Goal: Information Seeking & Learning: Learn about a topic

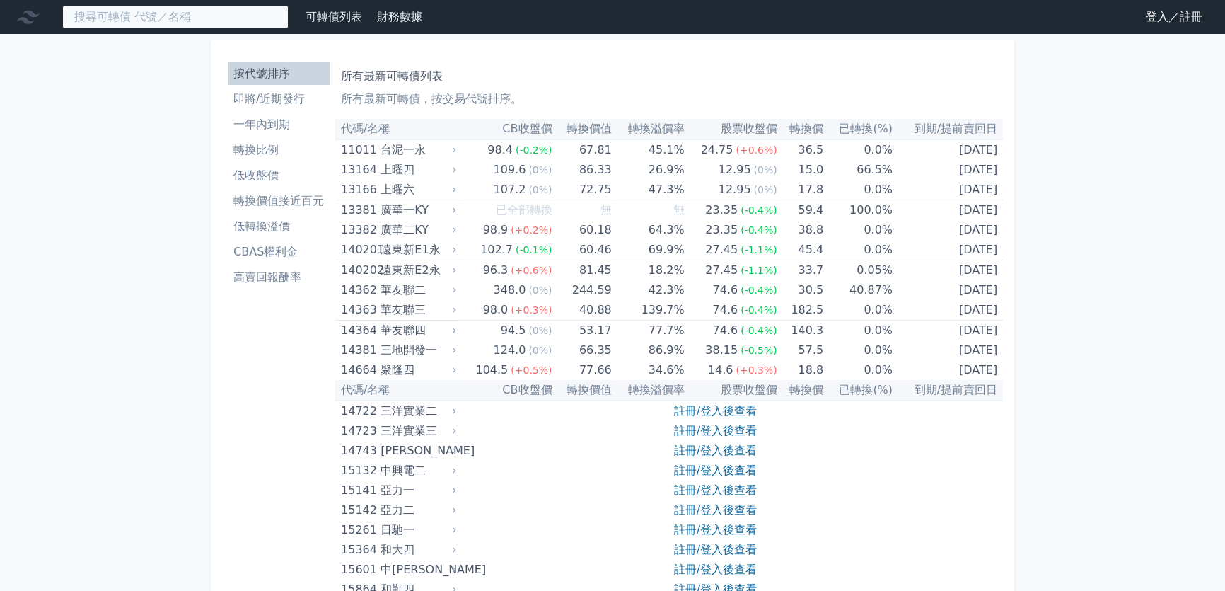
click at [154, 10] on input at bounding box center [175, 17] width 226 height 24
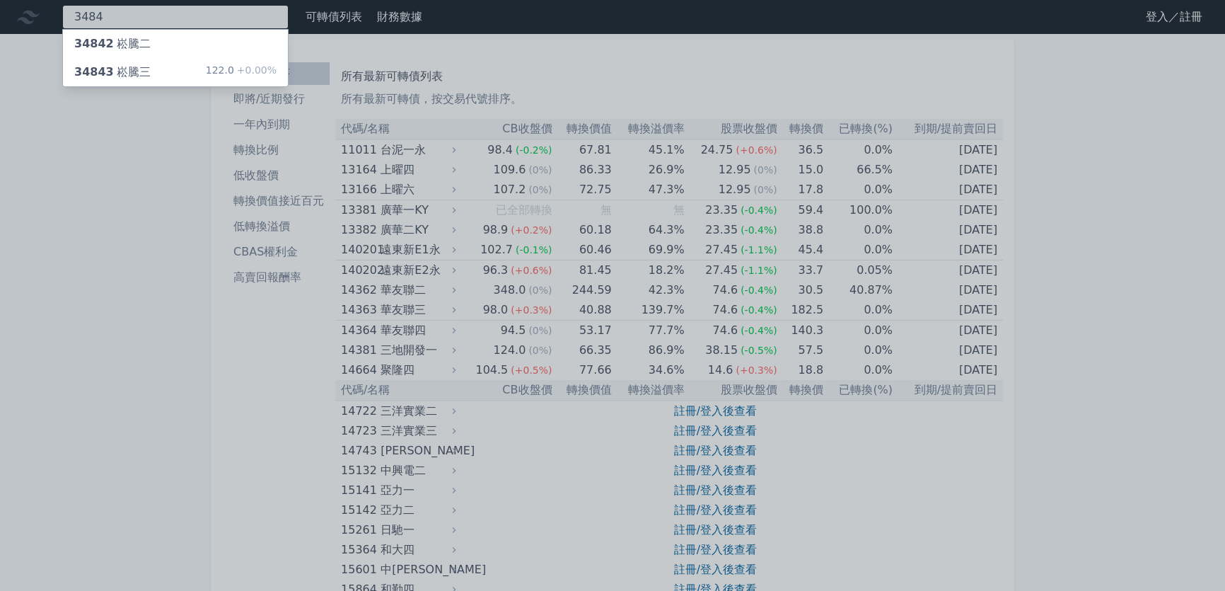
type input "3484"
click at [141, 68] on div "34843 崧騰三" at bounding box center [112, 72] width 76 height 17
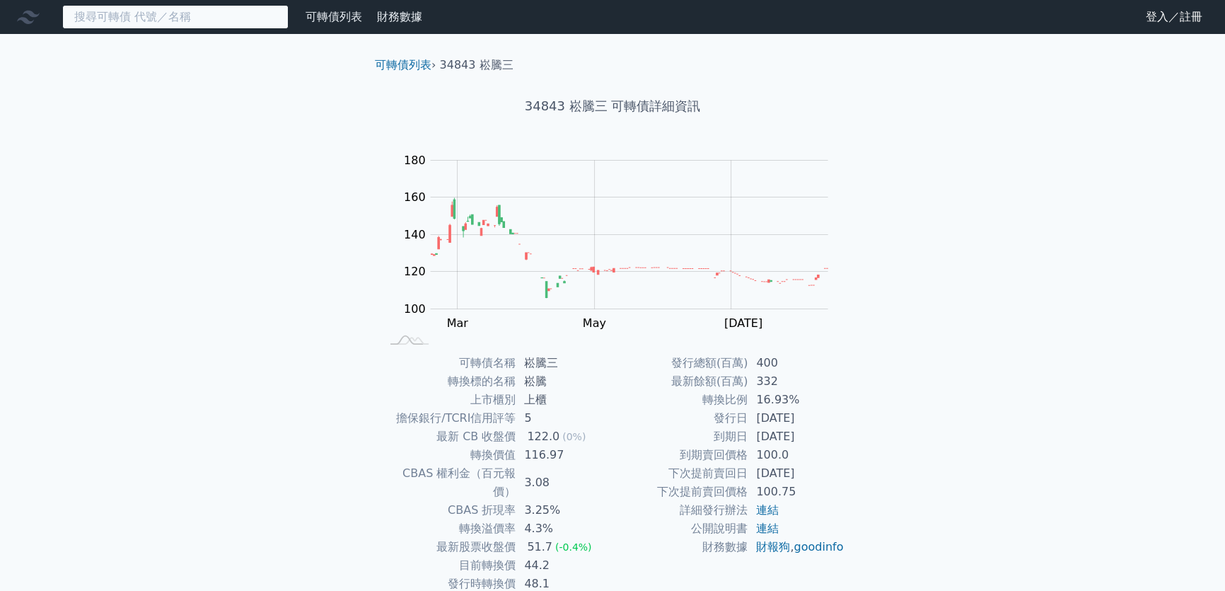
click at [158, 14] on input at bounding box center [175, 17] width 226 height 24
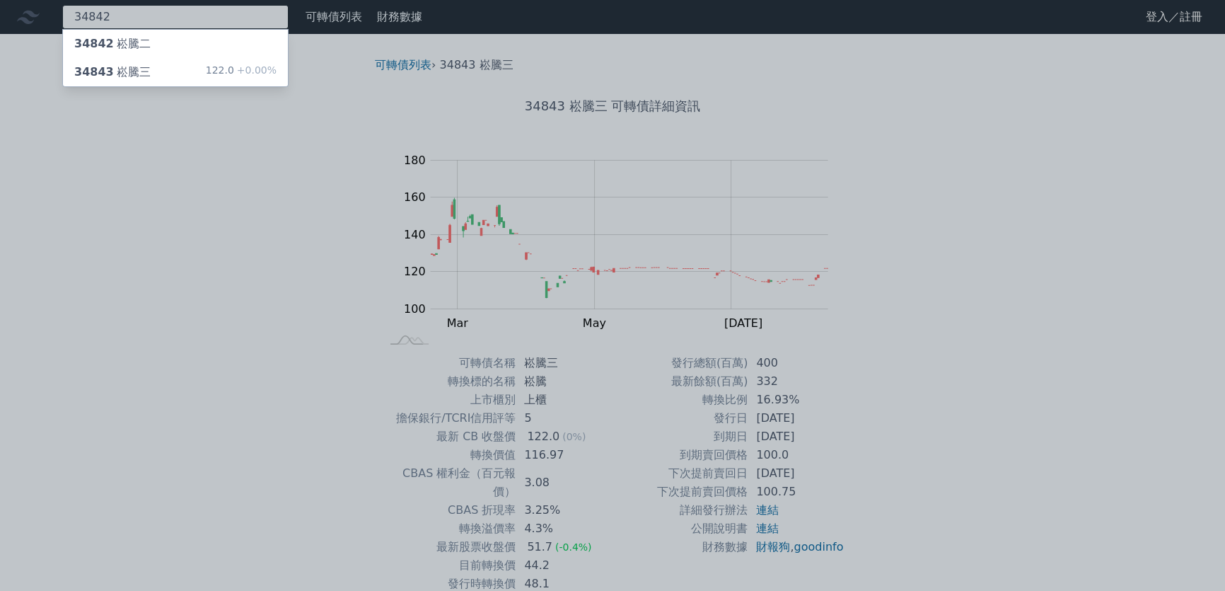
type input "34842"
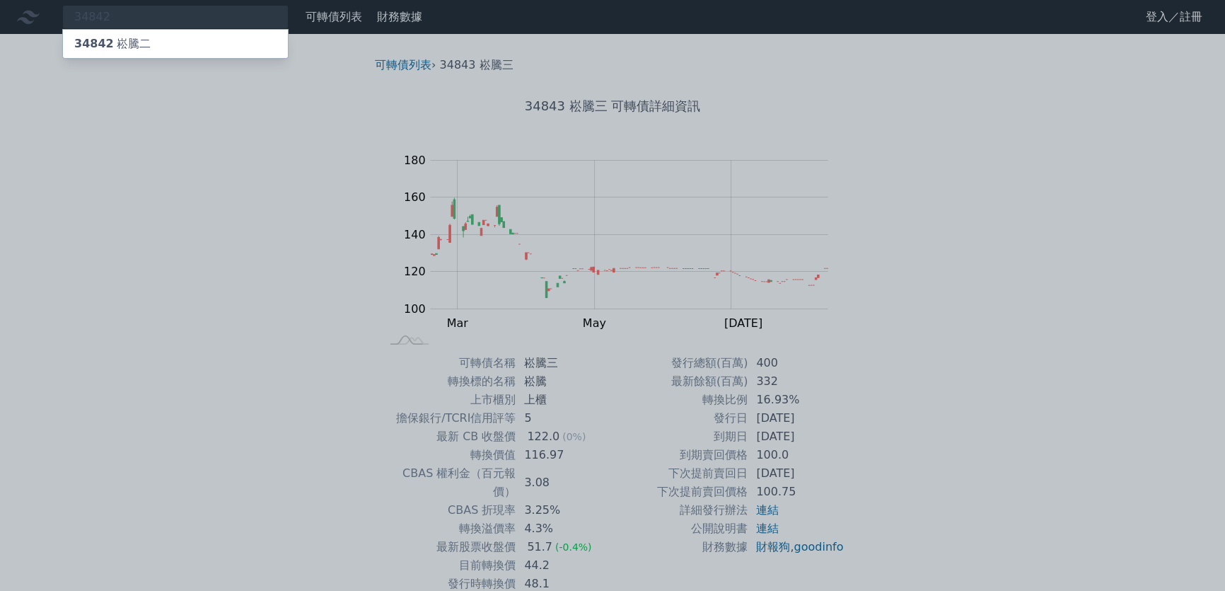
click at [107, 42] on div "34842 崧騰二" at bounding box center [112, 43] width 76 height 17
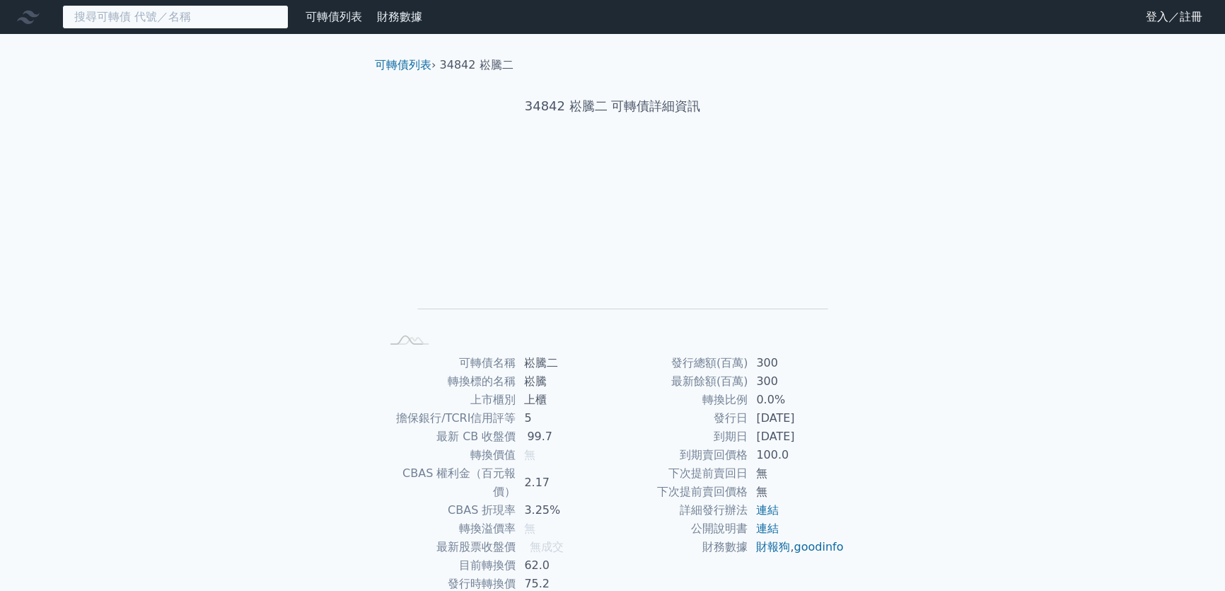
click at [190, 22] on input at bounding box center [175, 17] width 226 height 24
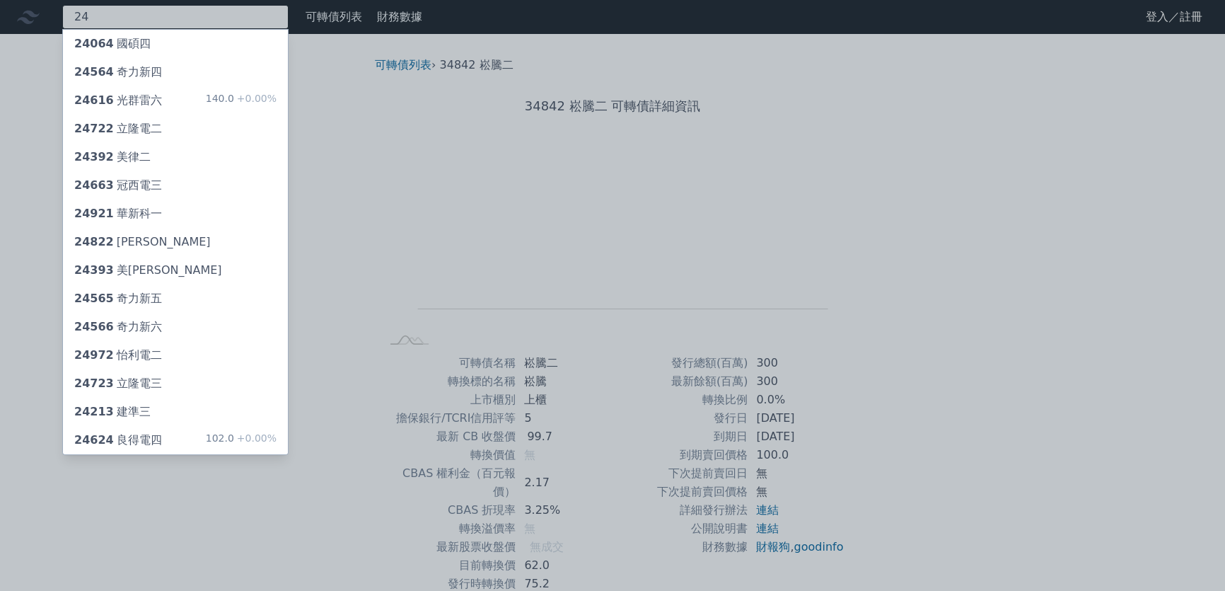
type input "2"
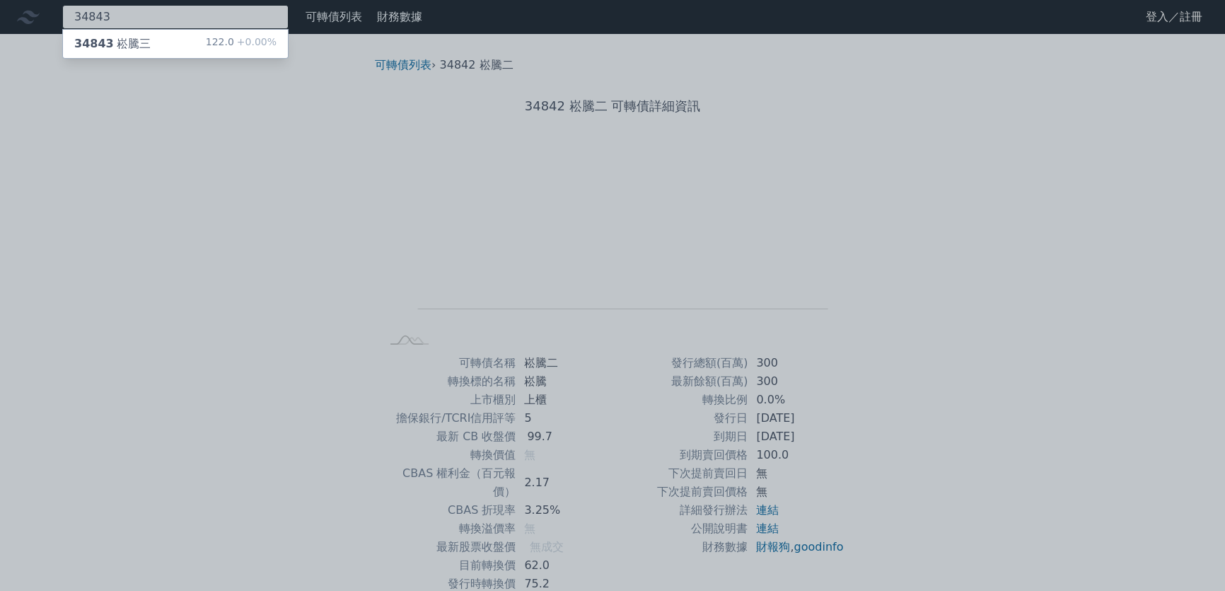
type input "34843"
click at [185, 42] on div "34843 崧騰三 122.0 +0.00%" at bounding box center [175, 44] width 225 height 28
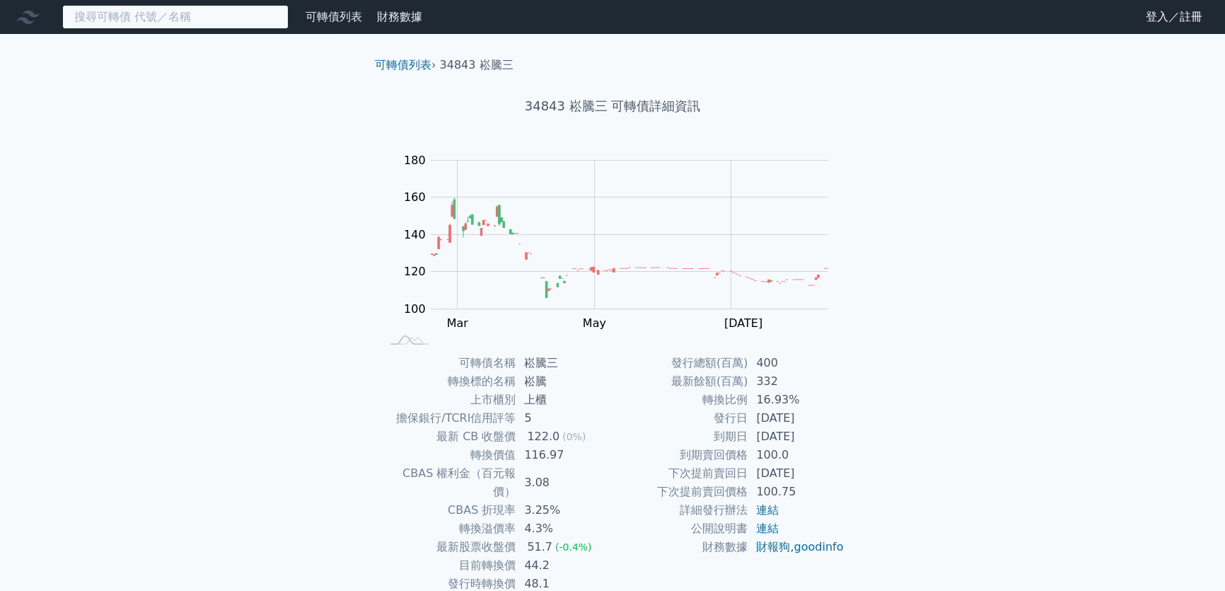
click at [153, 13] on input at bounding box center [175, 17] width 226 height 24
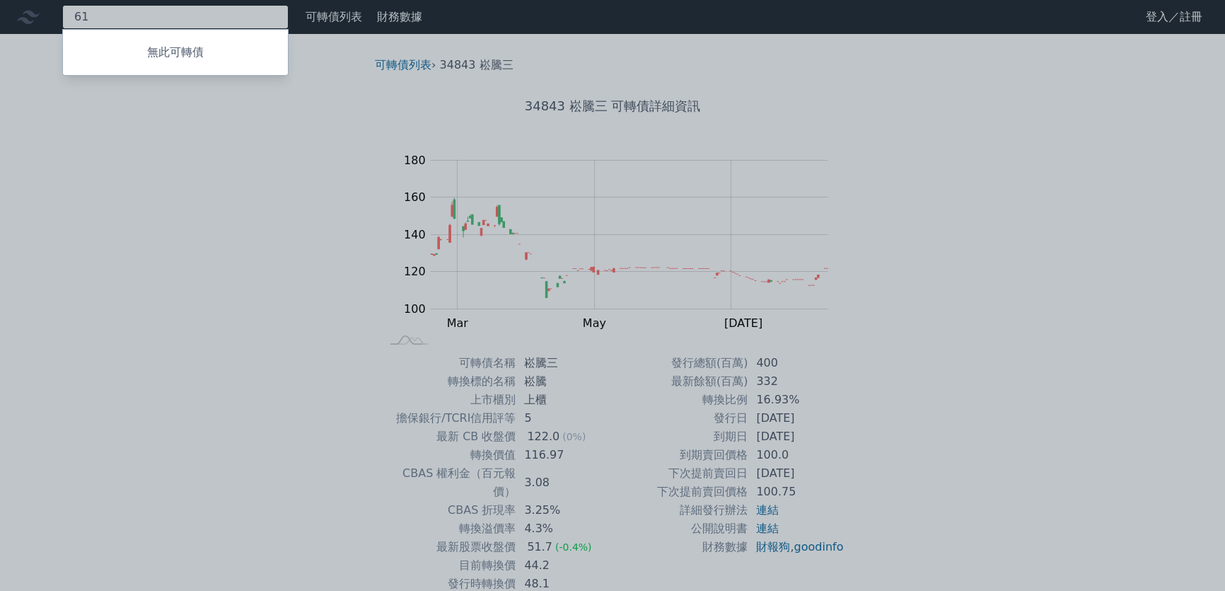
type input "6"
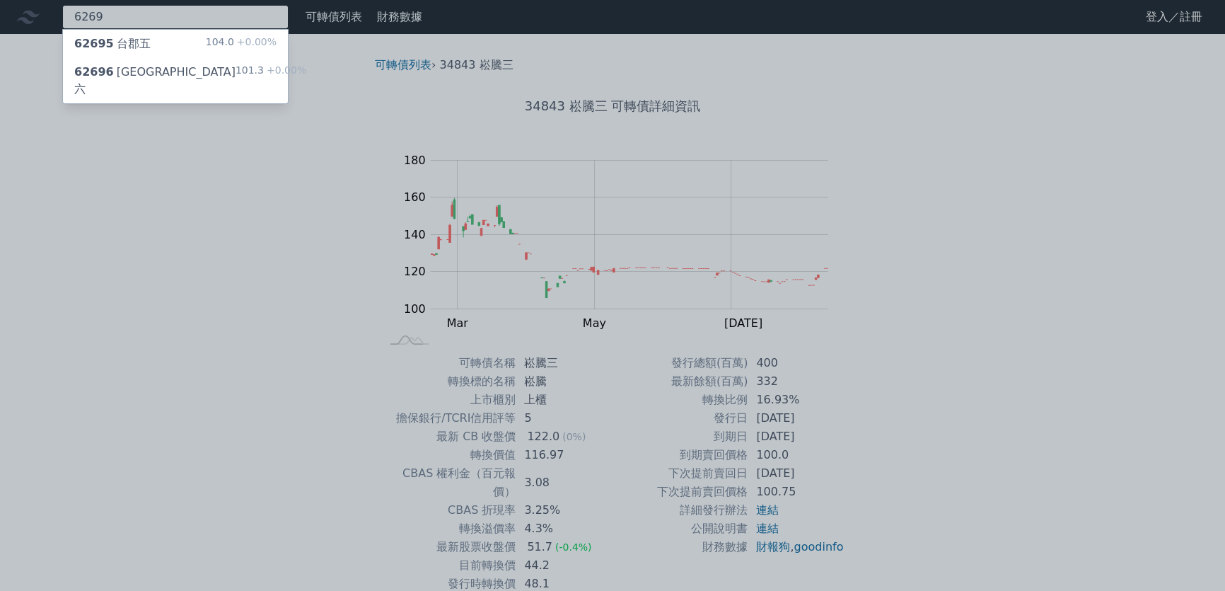
type input "6269"
click at [151, 42] on div "62695 台郡五 104.0 +0.00%" at bounding box center [175, 44] width 225 height 28
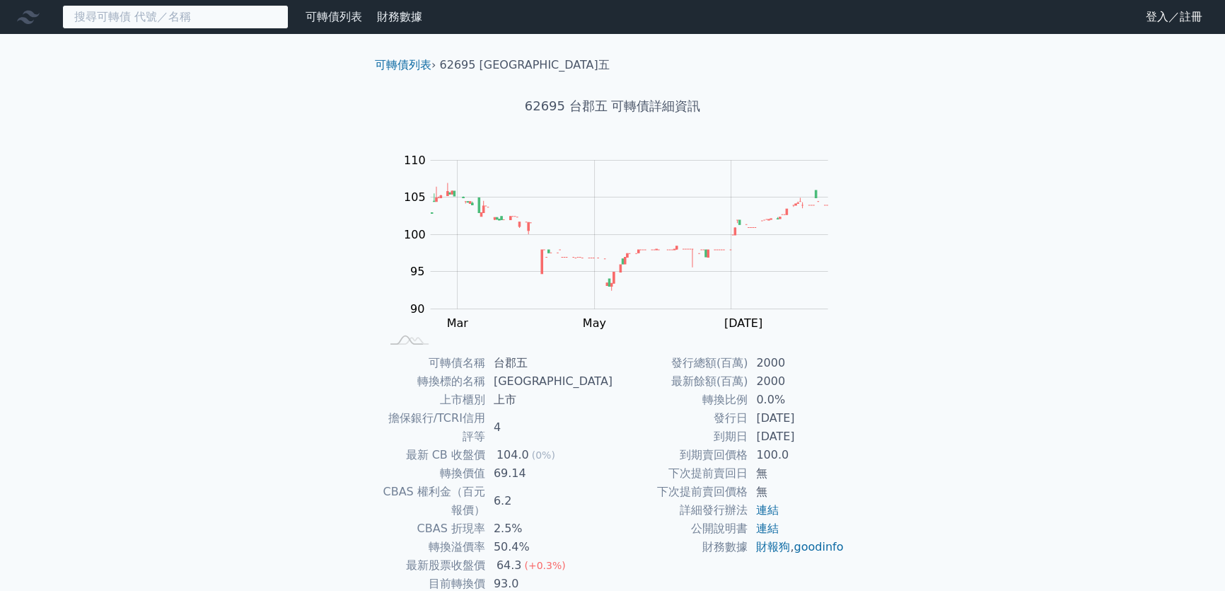
click at [181, 18] on input at bounding box center [175, 17] width 226 height 24
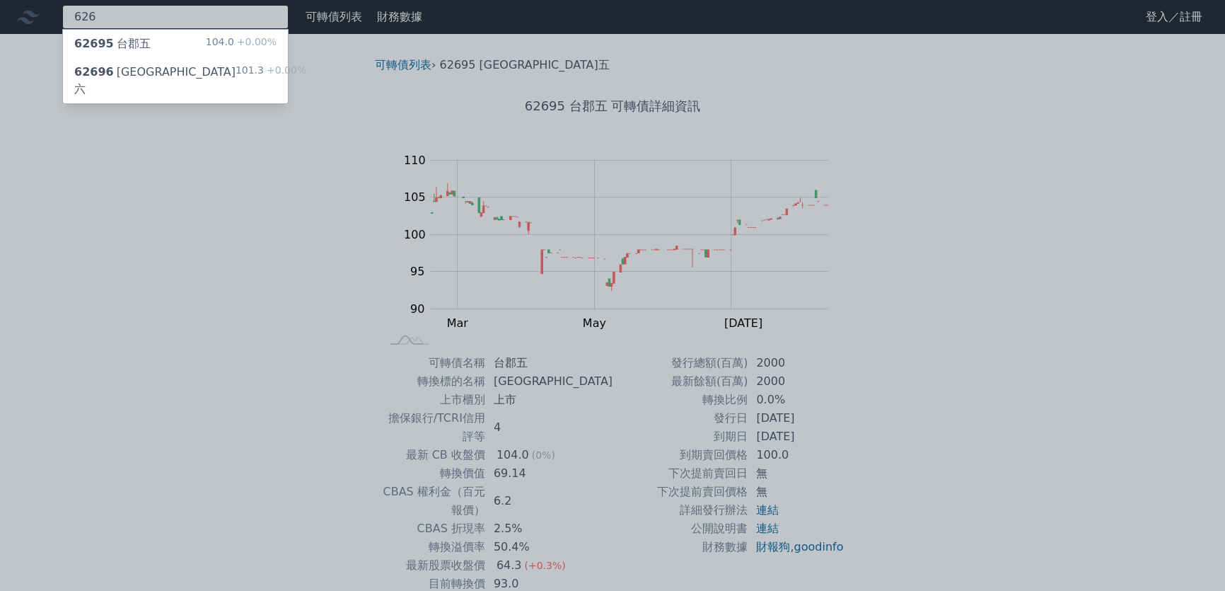
type input "626"
click at [142, 69] on div "62696 台郡六" at bounding box center [154, 81] width 161 height 34
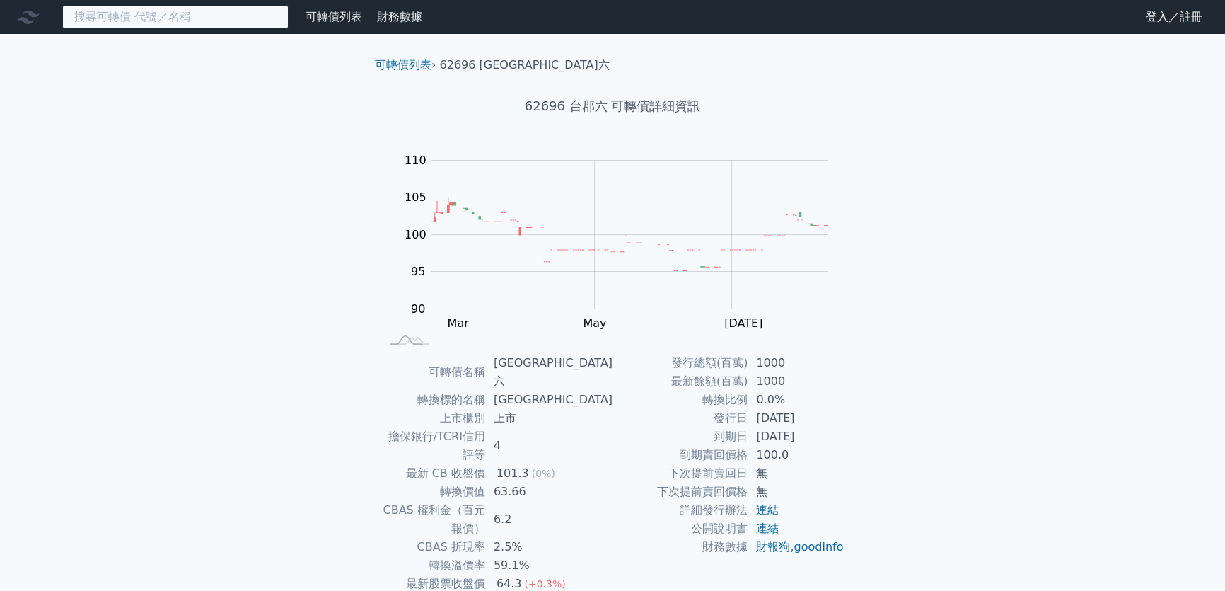
click at [165, 9] on input at bounding box center [175, 17] width 226 height 24
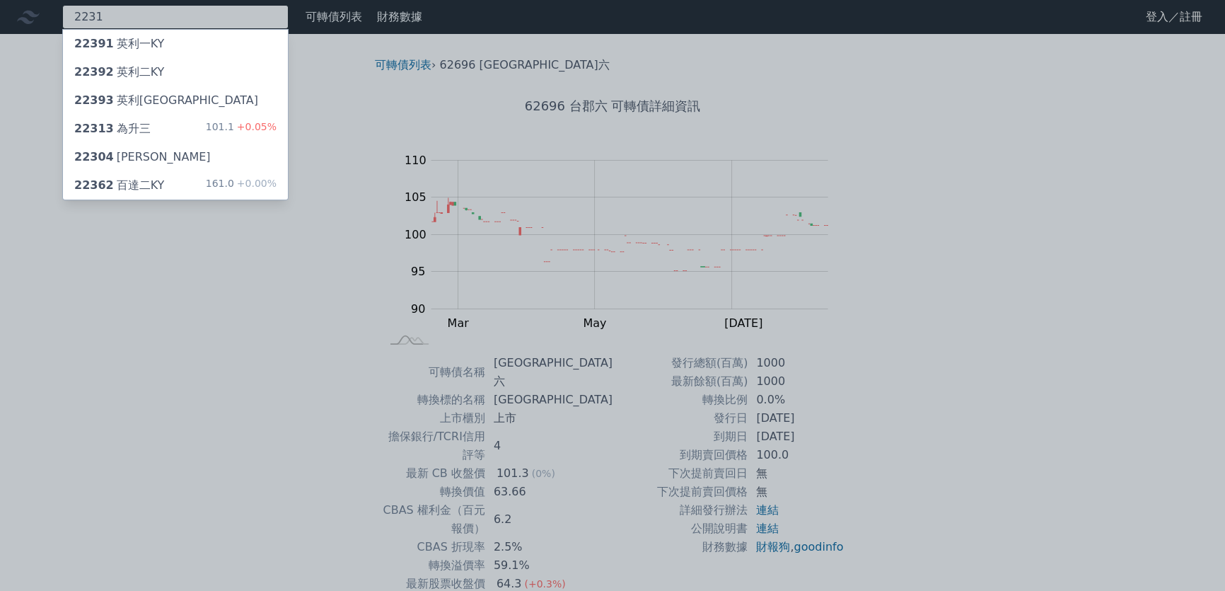
type input "2231"
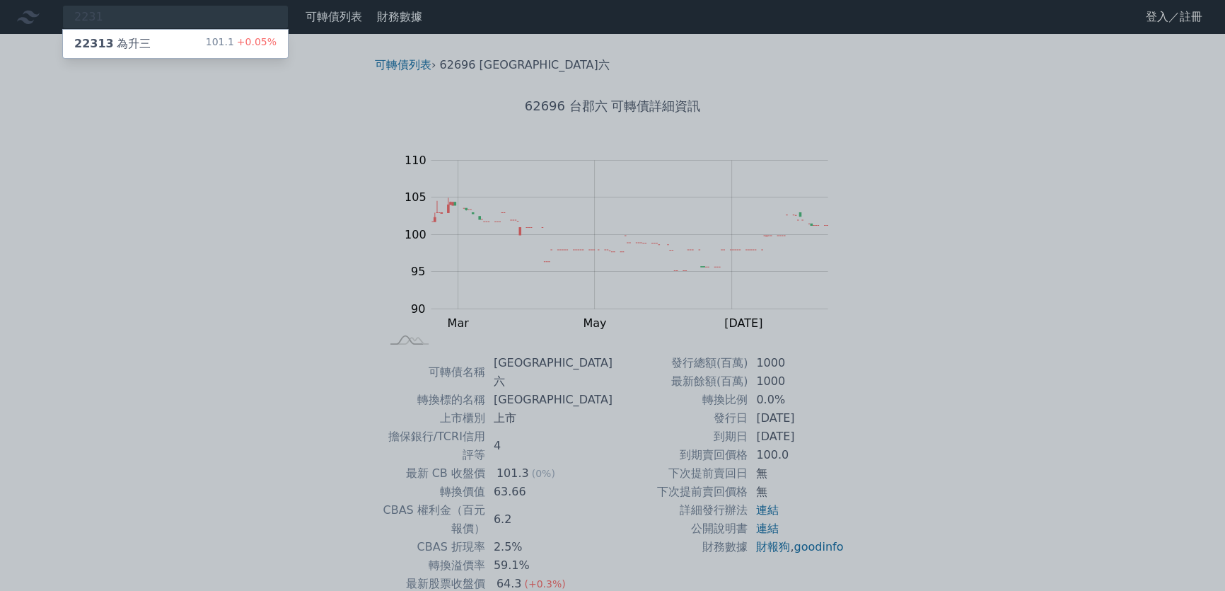
click at [135, 37] on div "22313 為升三" at bounding box center [112, 43] width 76 height 17
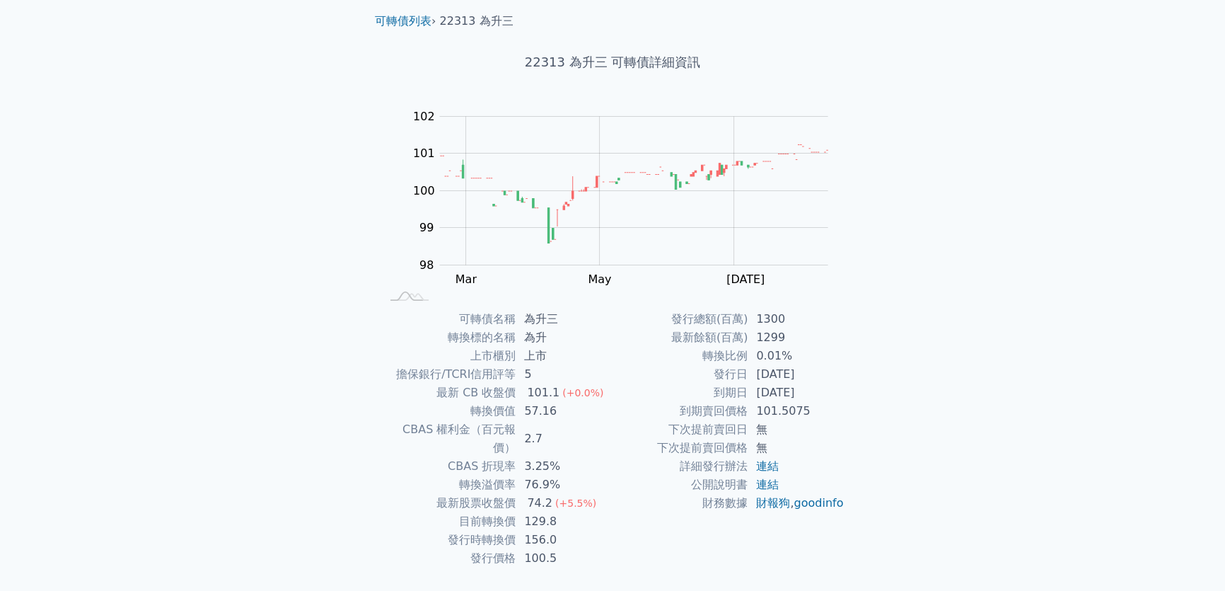
scroll to position [64, 0]
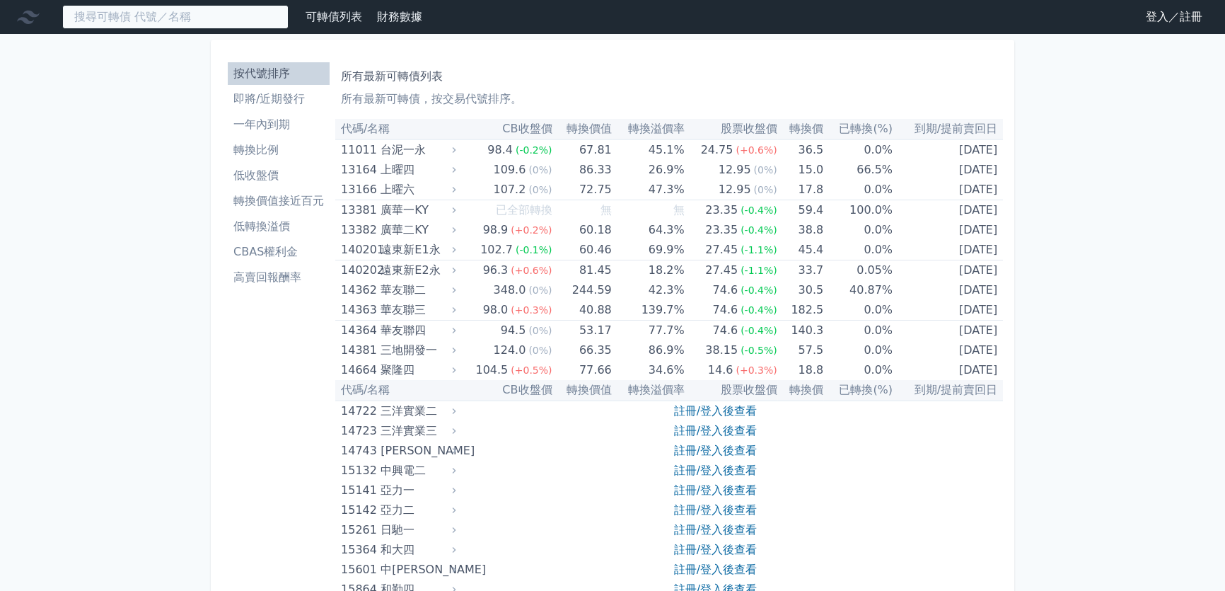
click at [241, 15] on input at bounding box center [175, 17] width 226 height 24
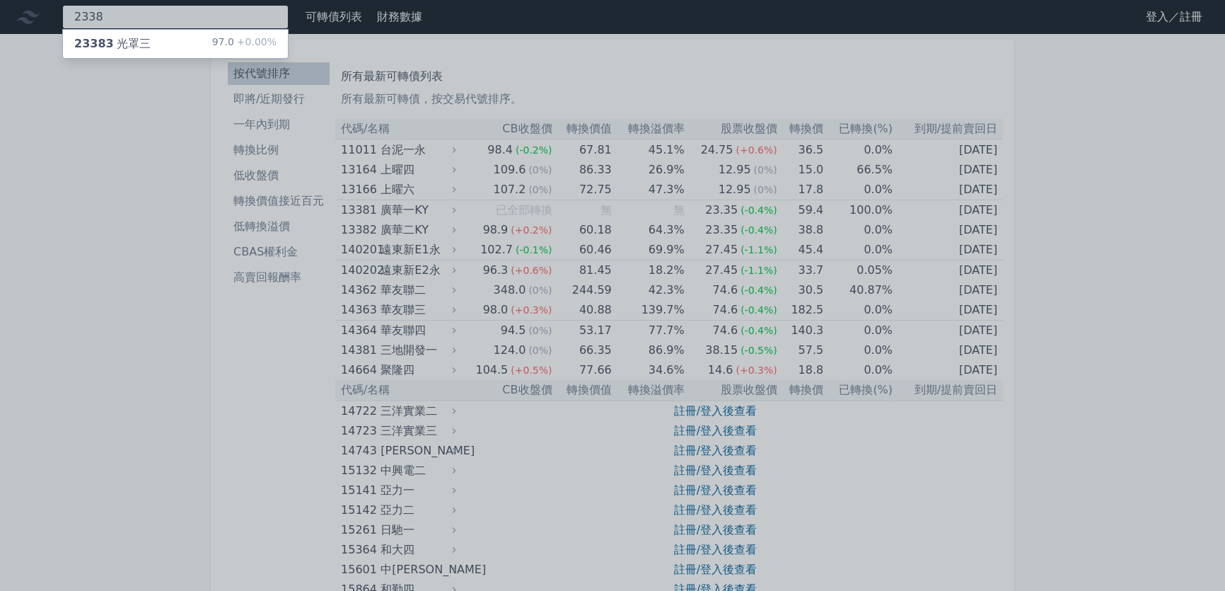
type input "2338"
click at [163, 45] on div "23383 光罩三 97.0 +0.00%" at bounding box center [175, 44] width 225 height 28
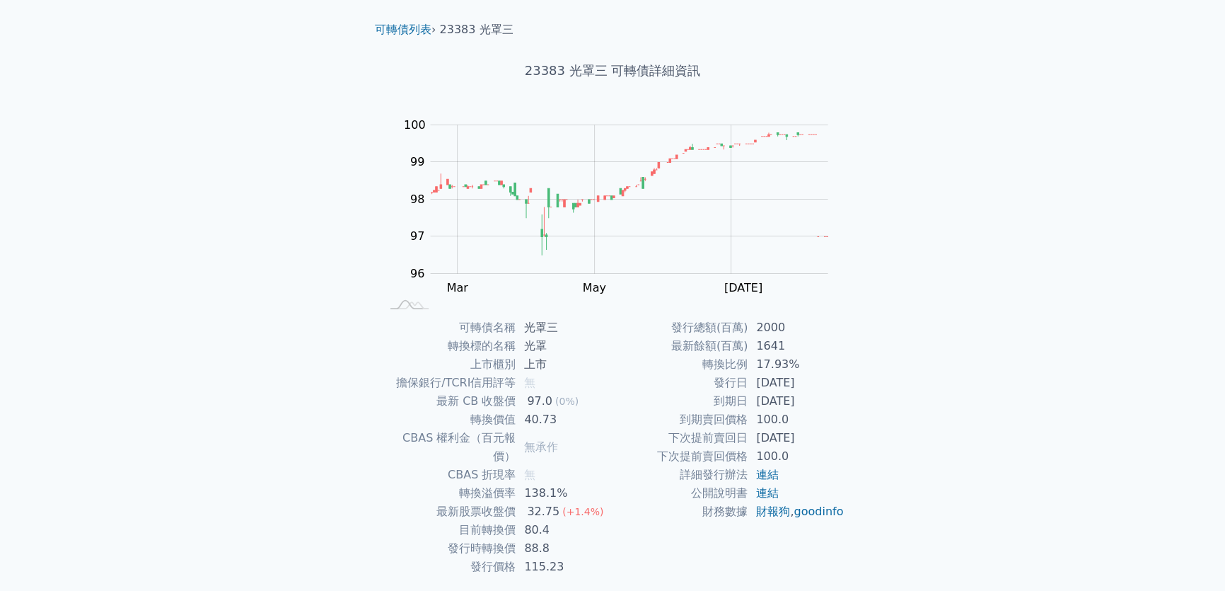
scroll to position [64, 0]
